Goal: Download file/media

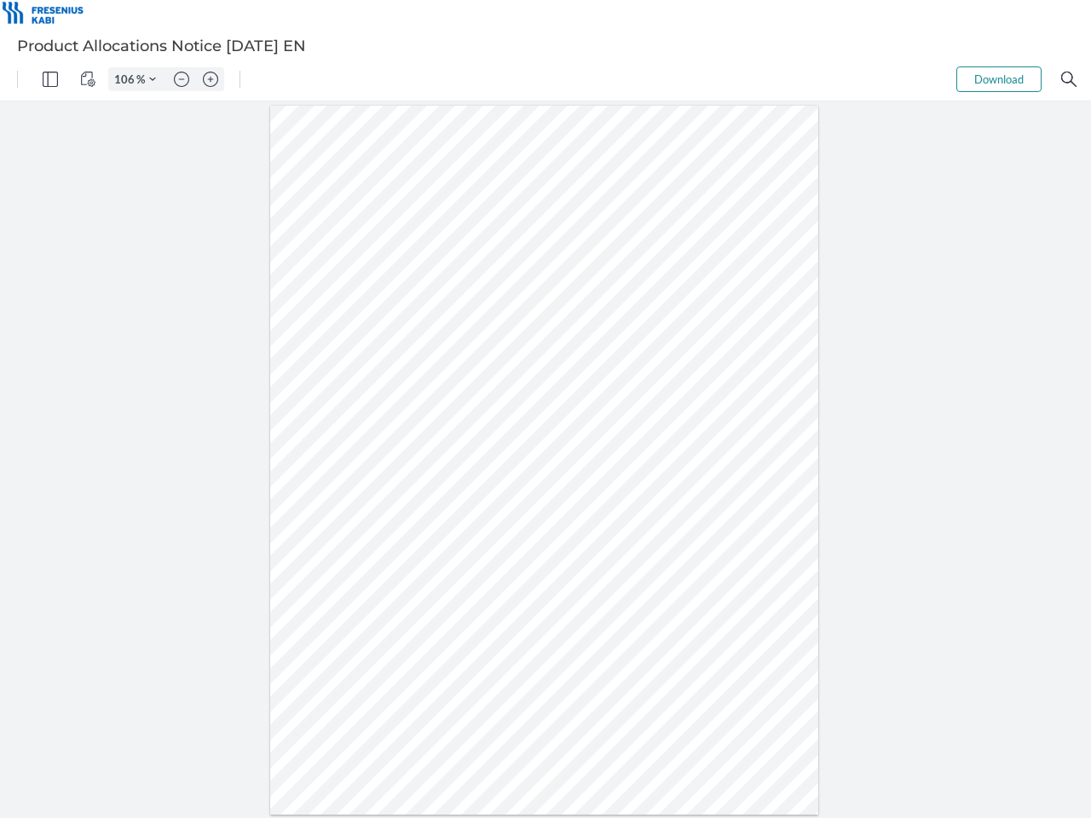
click at [50, 79] on img "Panel" at bounding box center [50, 79] width 15 height 15
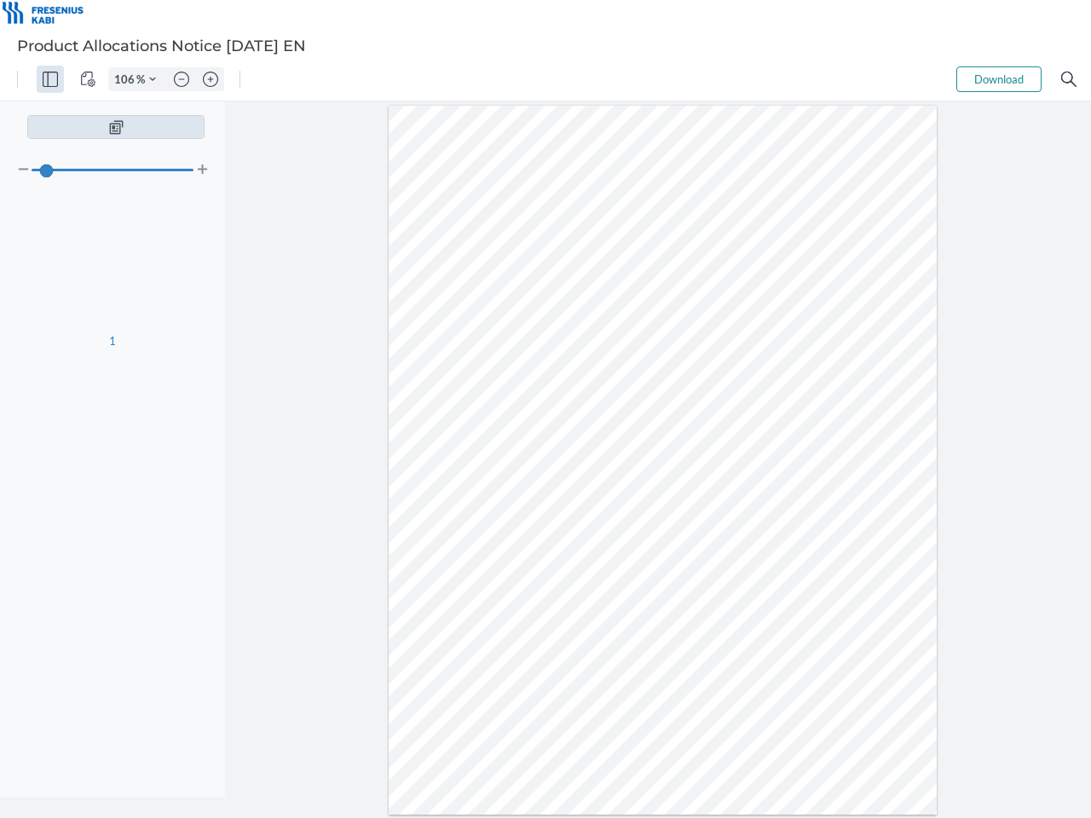
click at [88, 79] on img "View Controls" at bounding box center [87, 79] width 15 height 15
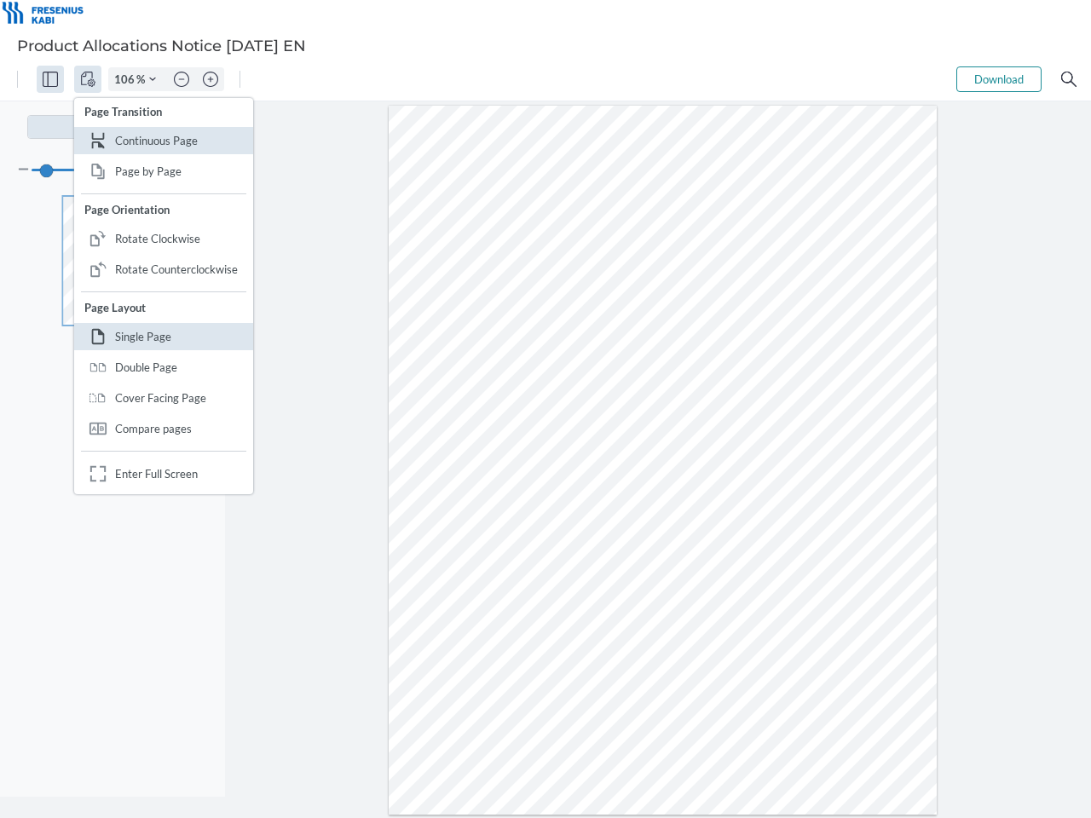
click at [127, 79] on input "106" at bounding box center [122, 79] width 27 height 15
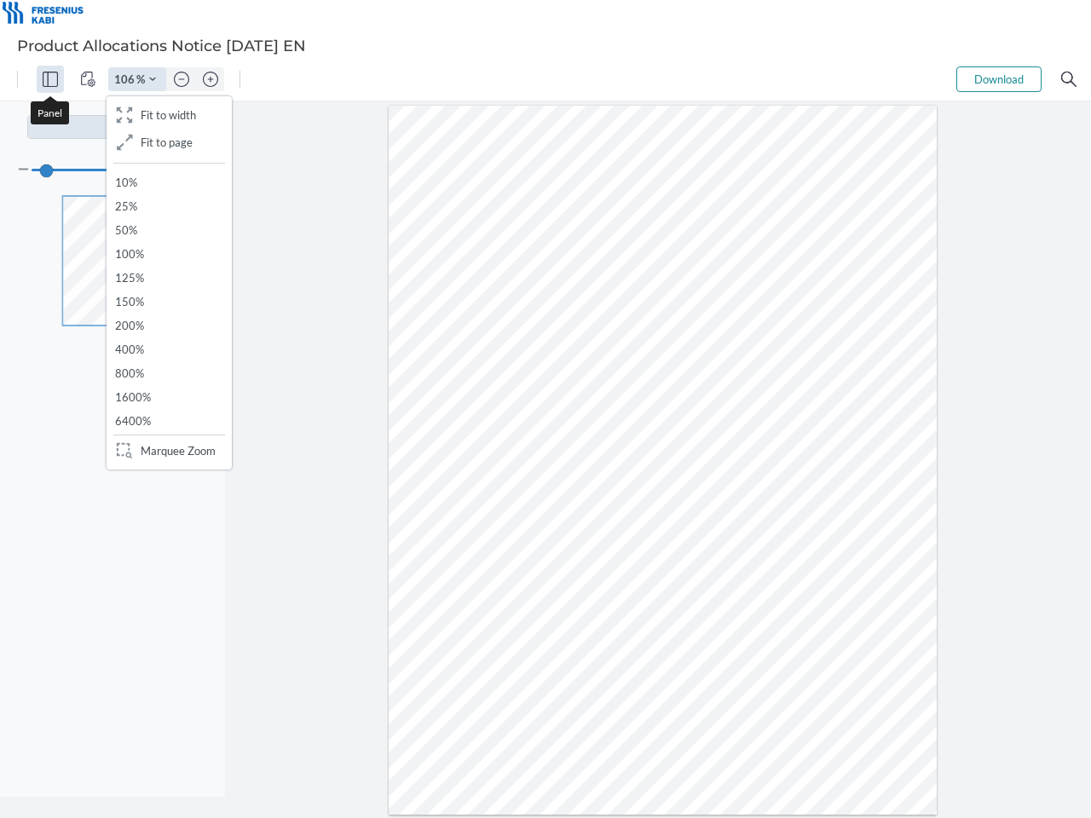
click at [153, 79] on img "Zoom Controls" at bounding box center [152, 79] width 7 height 7
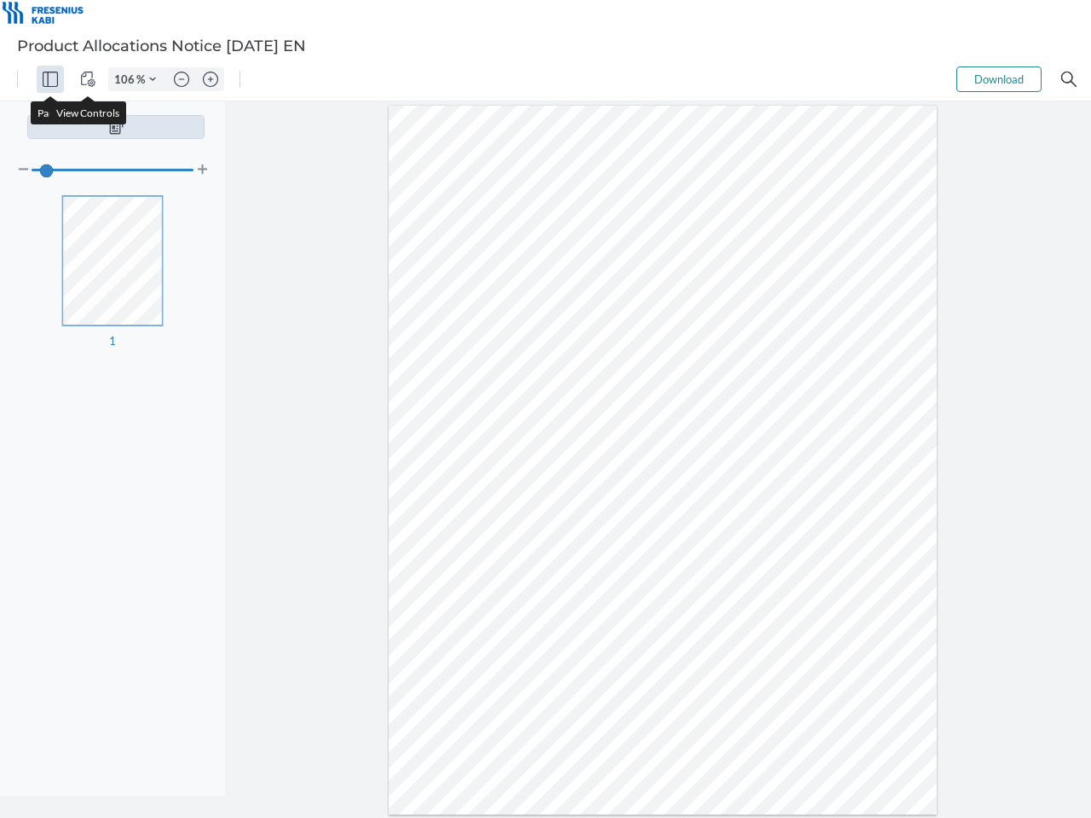
click at [182, 79] on img "Zoom out" at bounding box center [181, 79] width 15 height 15
click at [211, 79] on img "Zoom in" at bounding box center [210, 79] width 15 height 15
type input "106"
click at [999, 79] on button "Download" at bounding box center [999, 80] width 85 height 26
